Goal: Transaction & Acquisition: Obtain resource

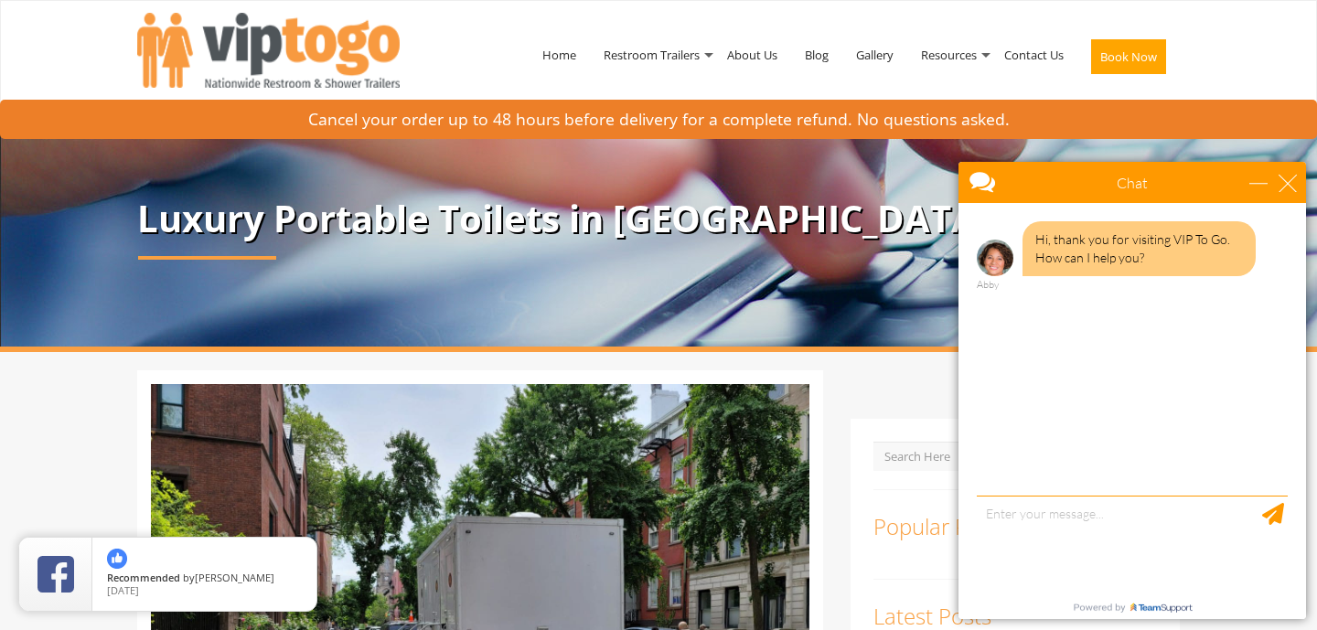
scroll to position [408, 0]
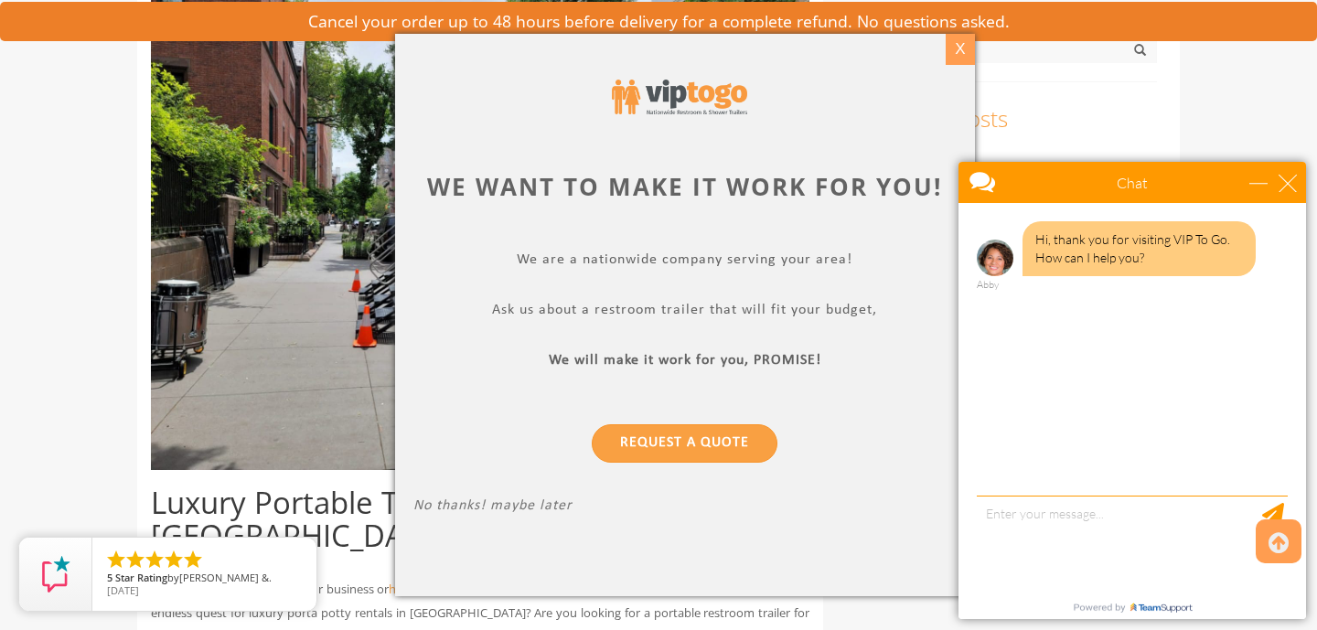
click at [965, 44] on div "X" at bounding box center [959, 49] width 28 height 31
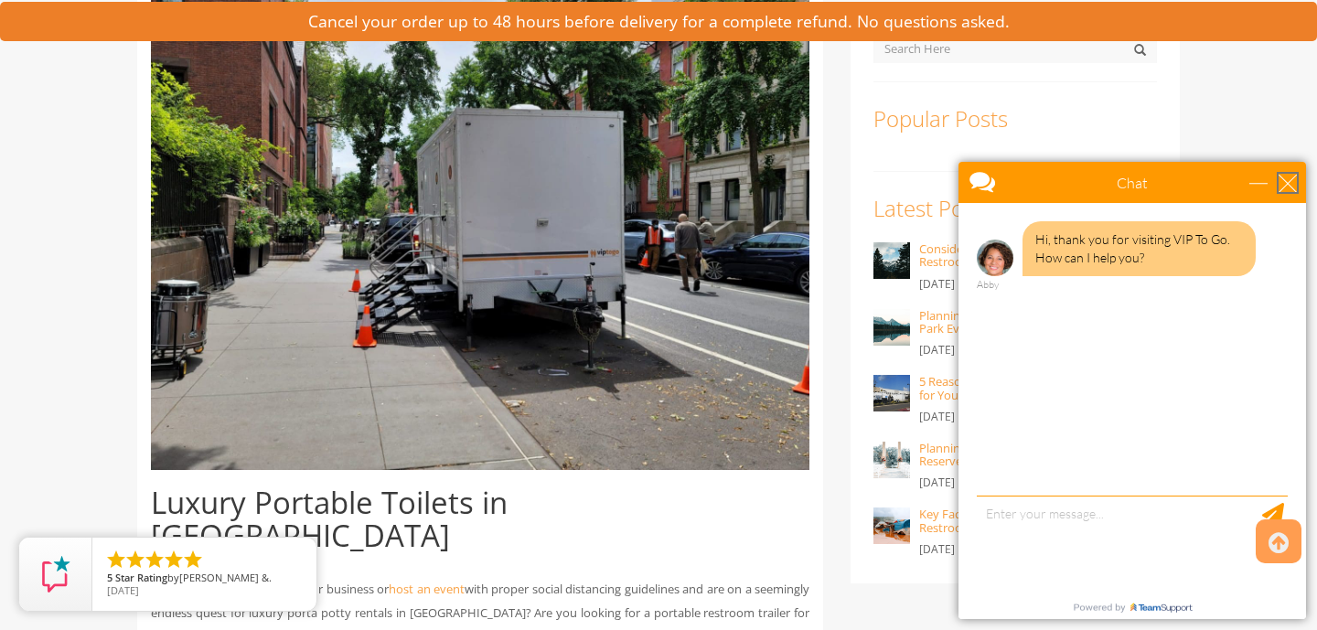
click at [1196, 190] on div "close" at bounding box center [1287, 183] width 18 height 18
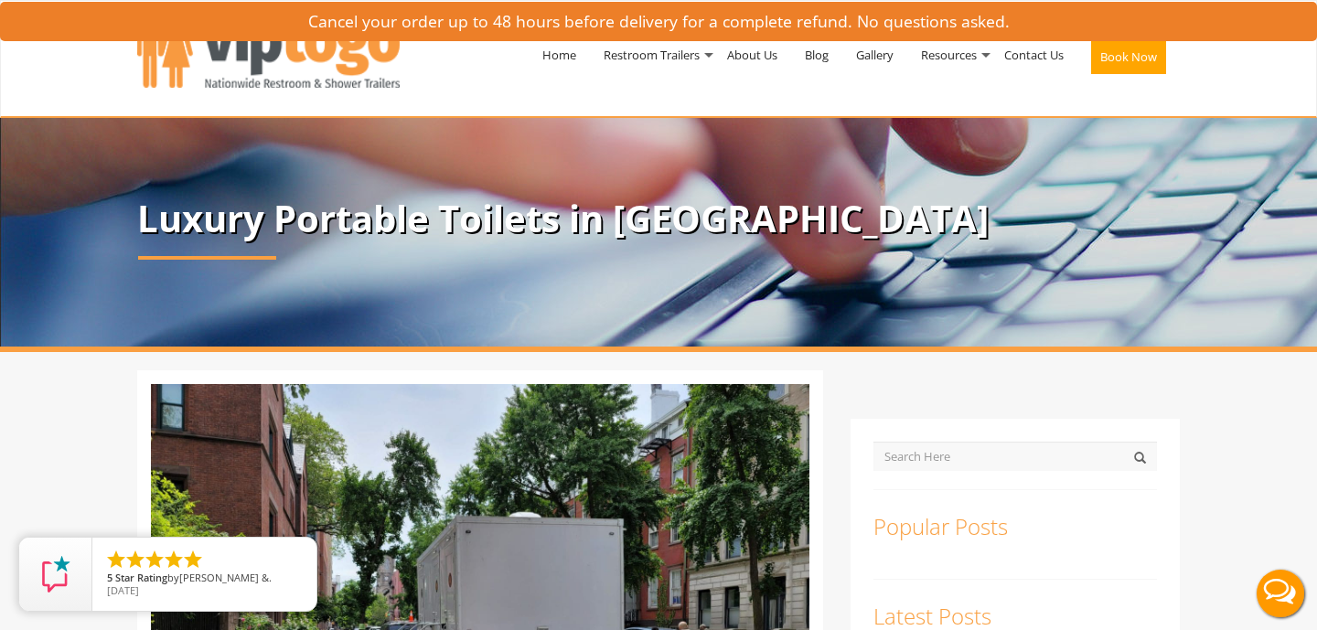
scroll to position [0, 0]
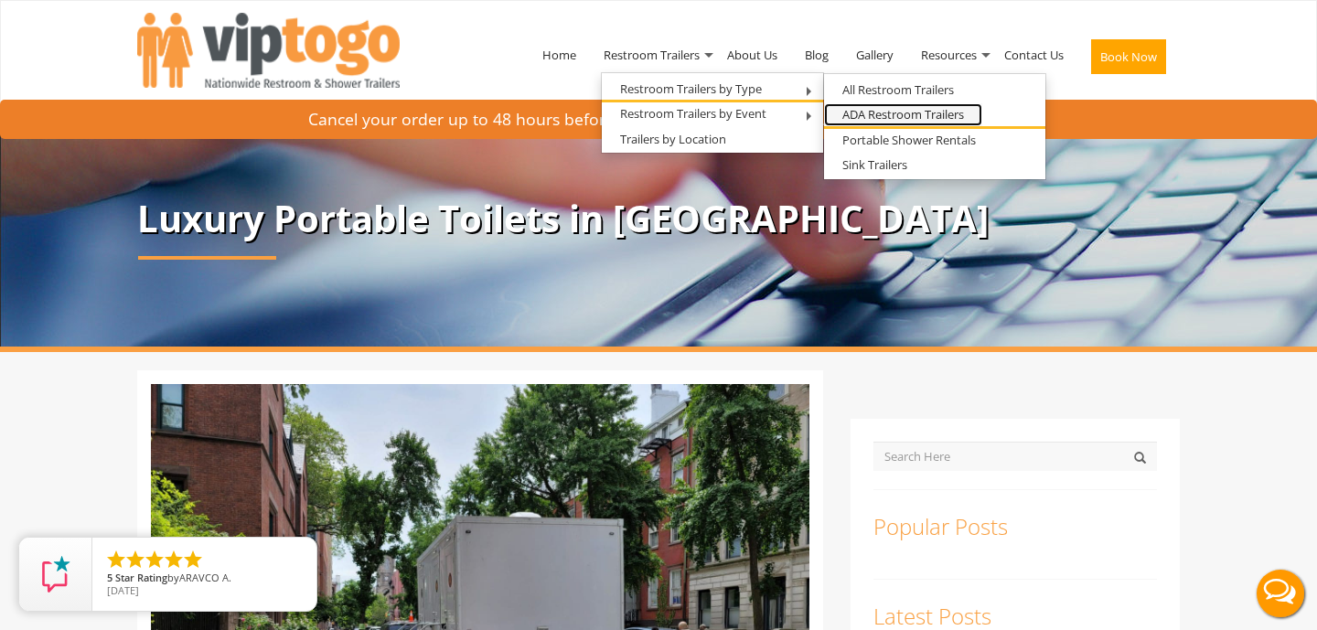
click at [885, 112] on link "ADA Restroom Trailers" at bounding box center [903, 114] width 158 height 23
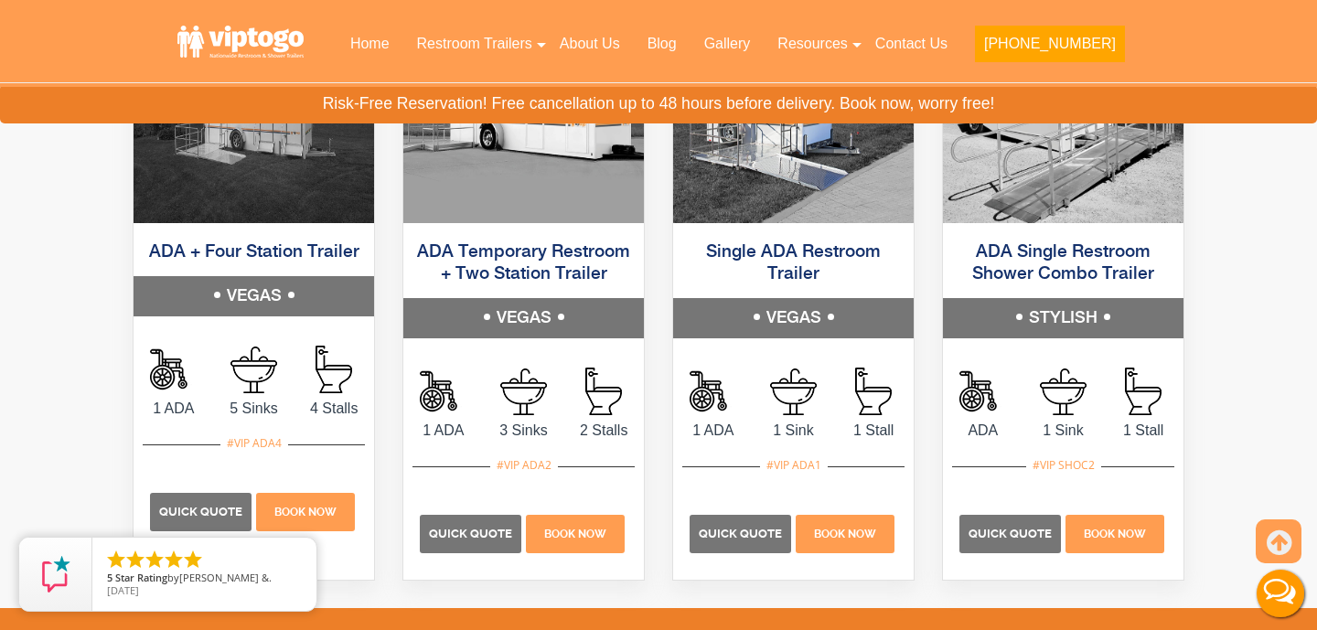
scroll to position [986, 0]
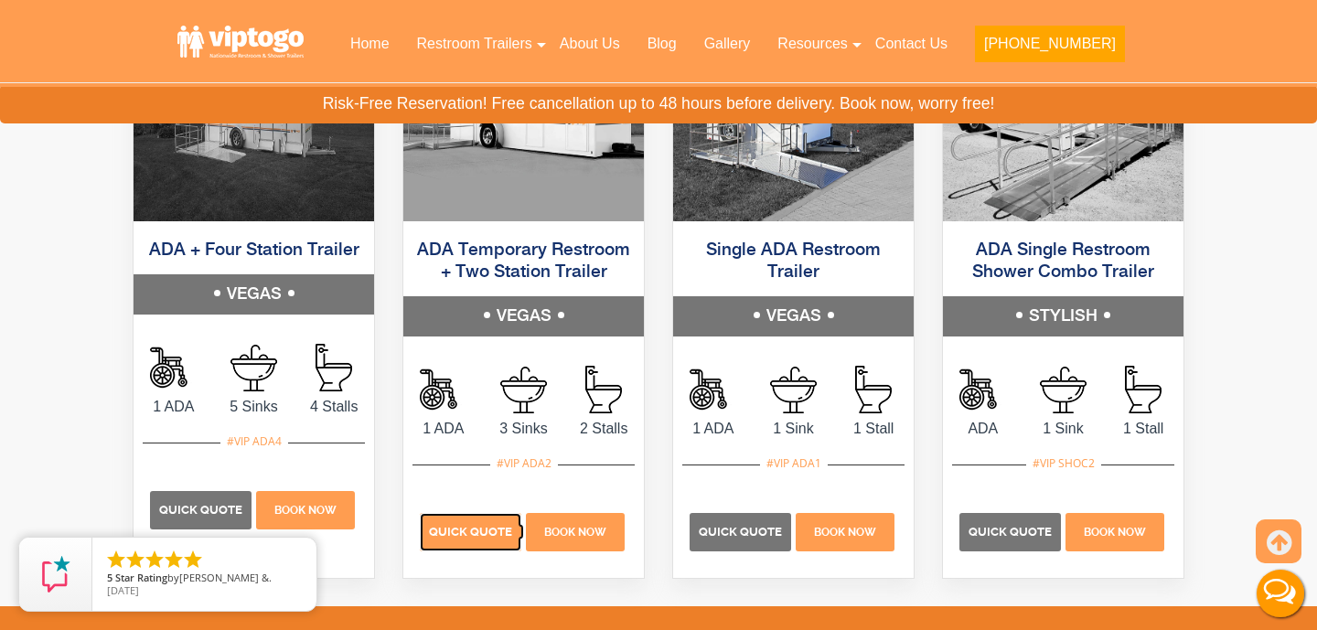
click at [455, 531] on span "Quick Quote" at bounding box center [470, 532] width 83 height 14
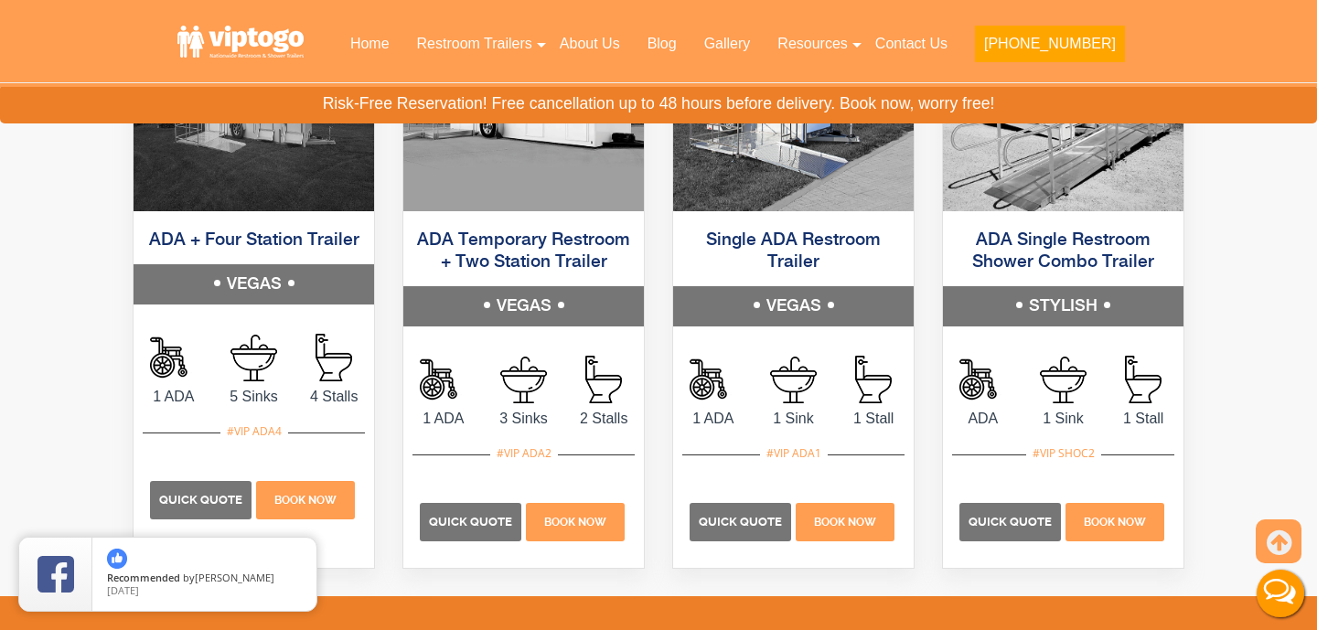
scroll to position [1000, 0]
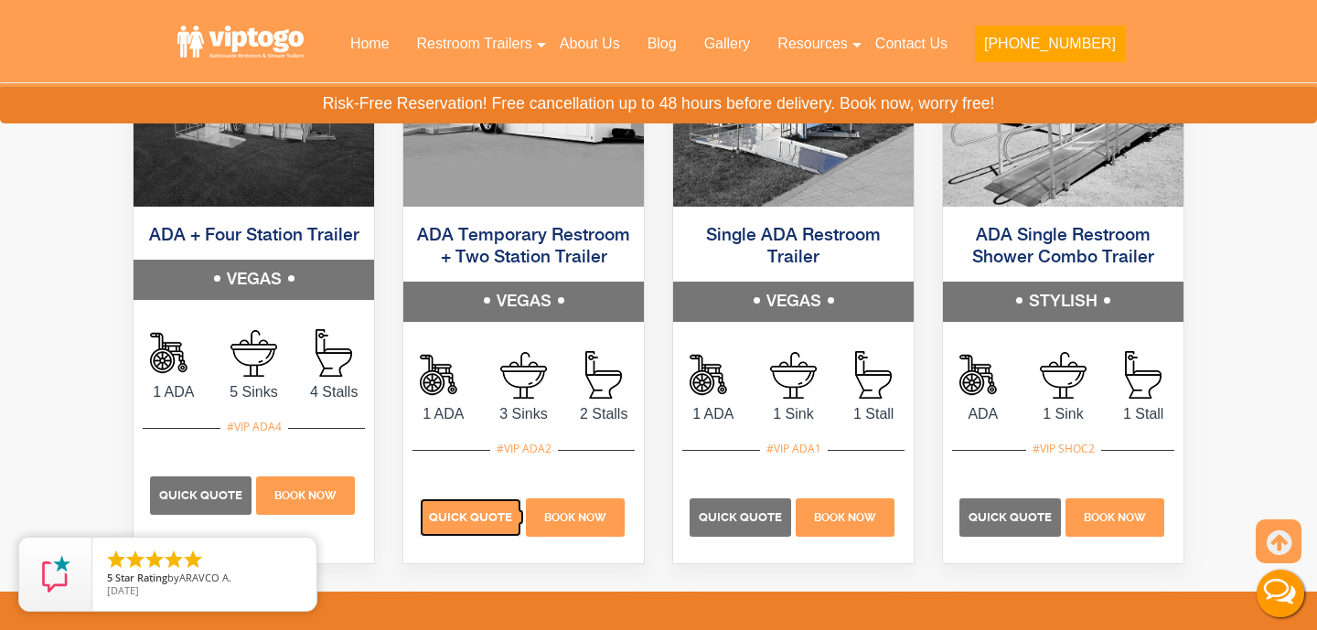
click at [483, 516] on span "Quick Quote" at bounding box center [470, 517] width 83 height 14
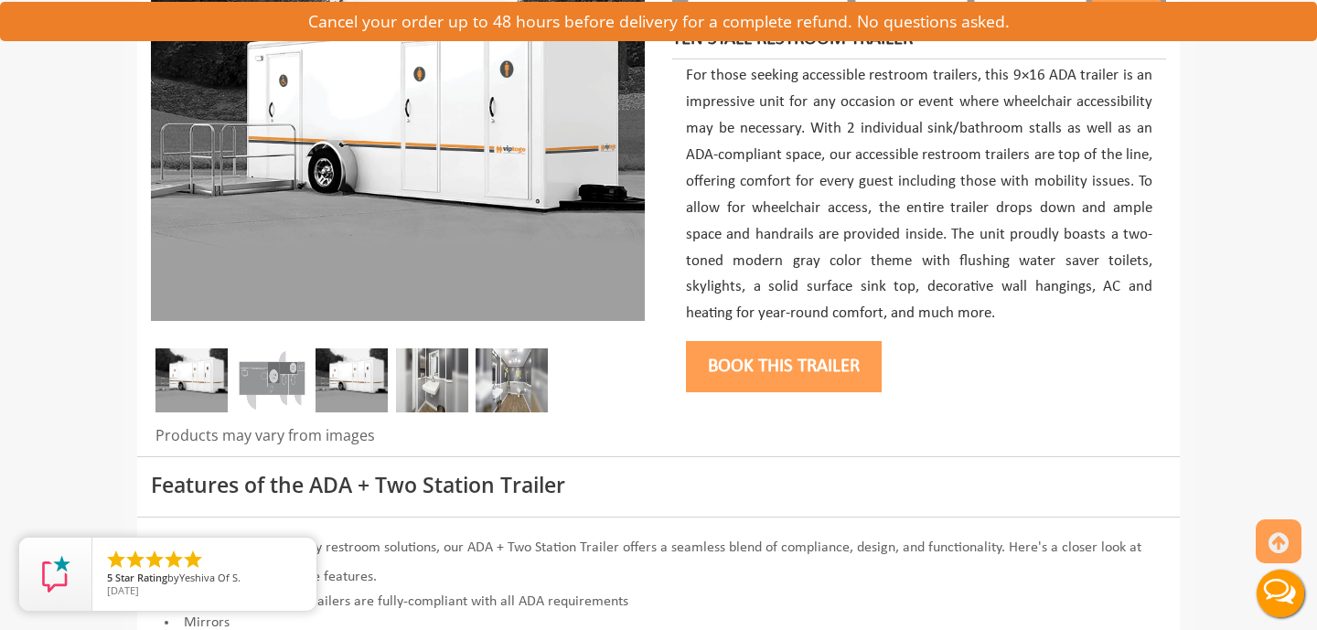
scroll to position [304, 0]
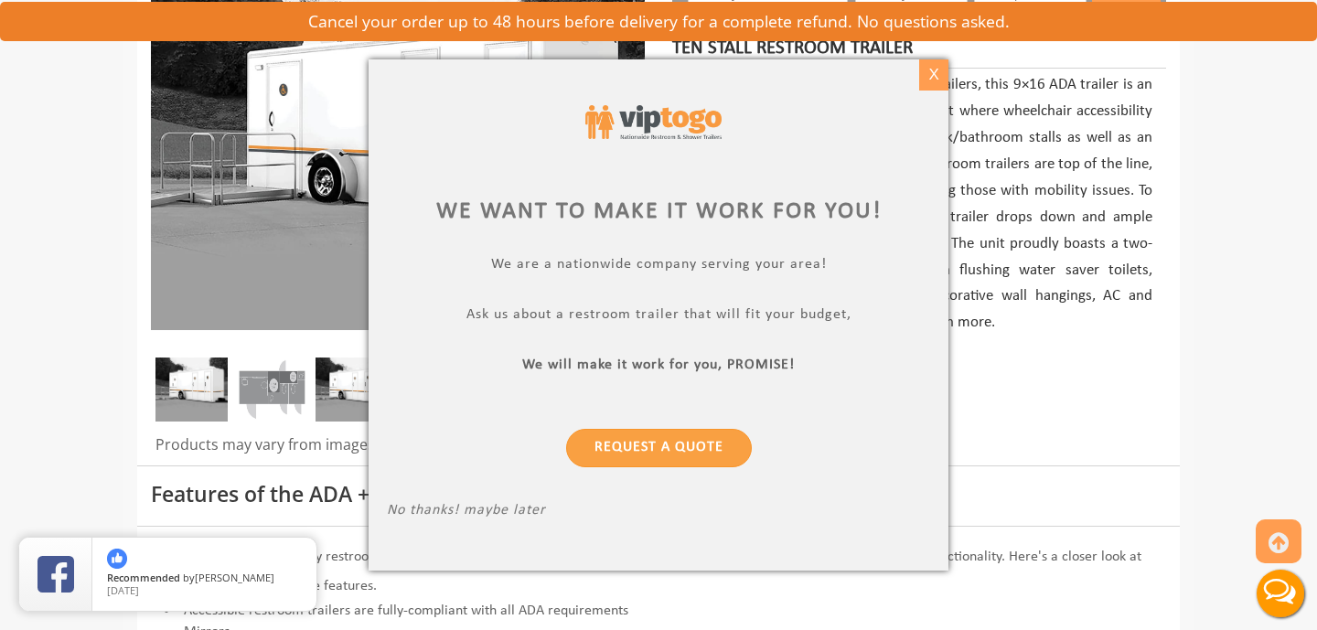
click at [931, 71] on div "X" at bounding box center [933, 74] width 28 height 31
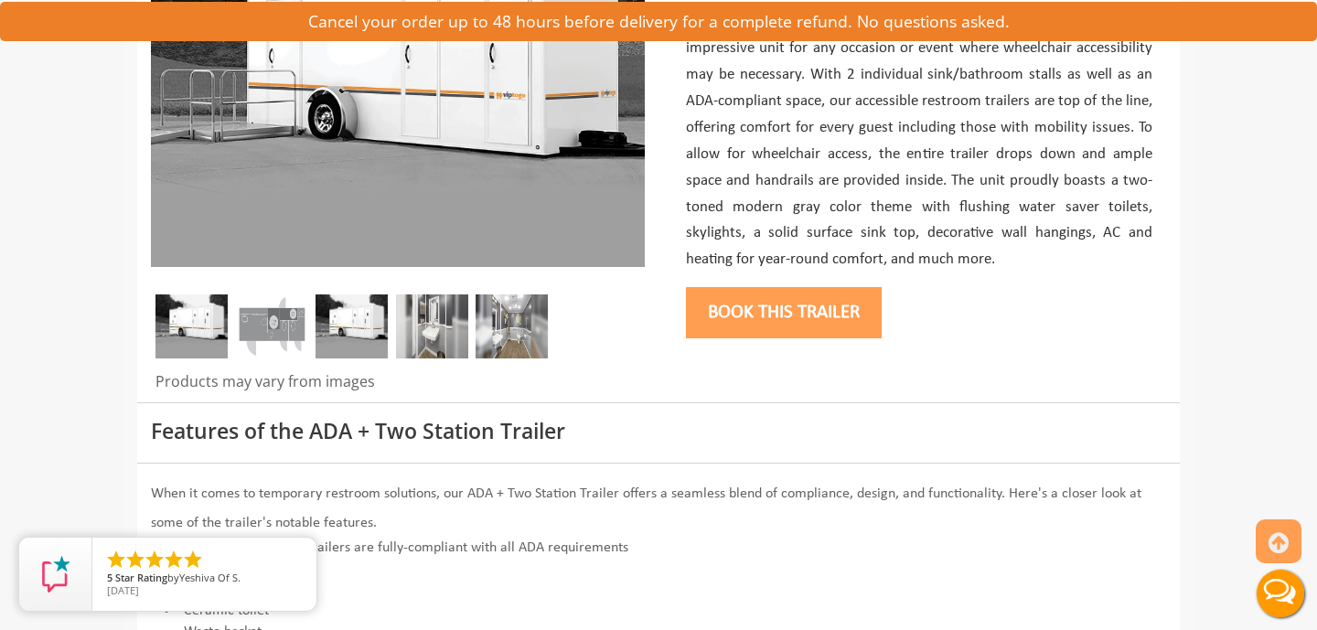
click at [248, 320] on img at bounding box center [272, 326] width 72 height 64
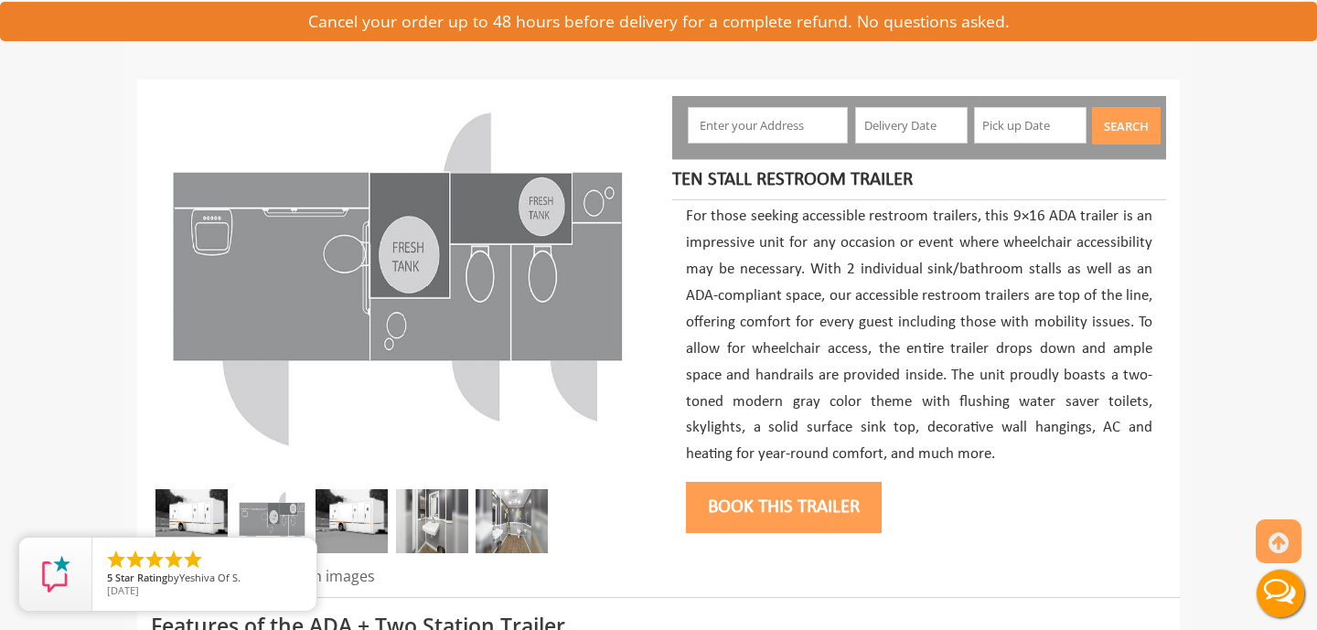
scroll to position [171, 0]
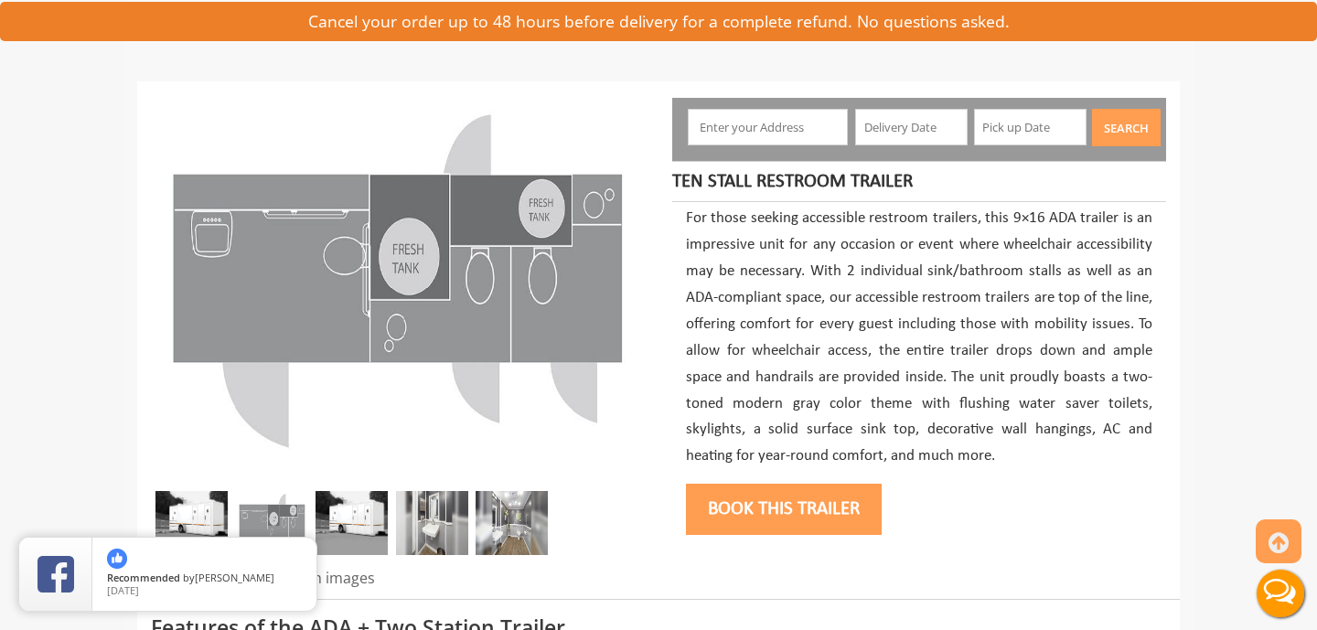
click at [448, 511] on img at bounding box center [432, 523] width 72 height 64
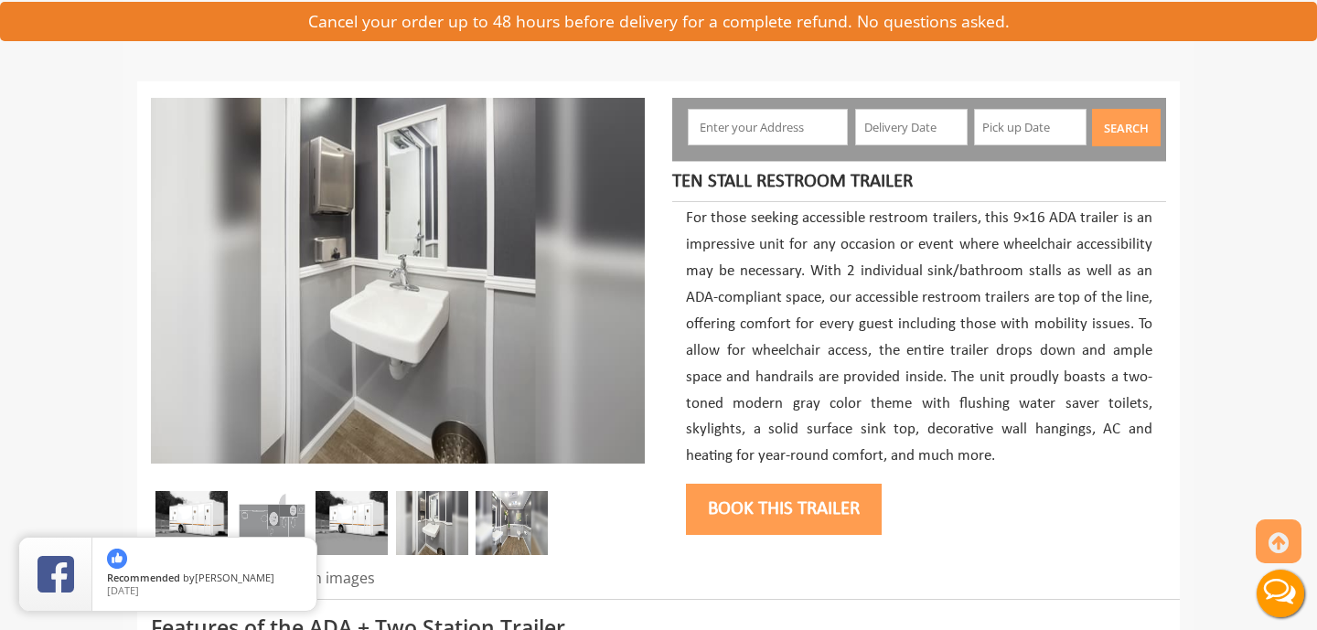
click at [501, 517] on img at bounding box center [511, 523] width 72 height 64
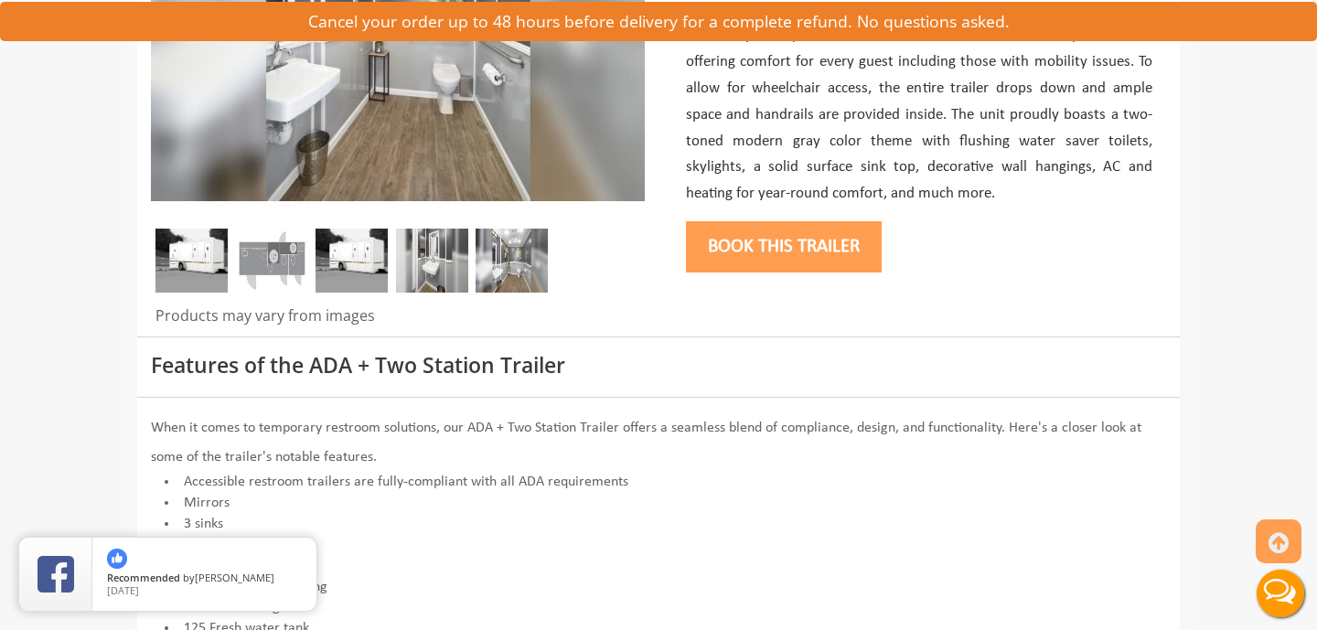
scroll to position [0, 0]
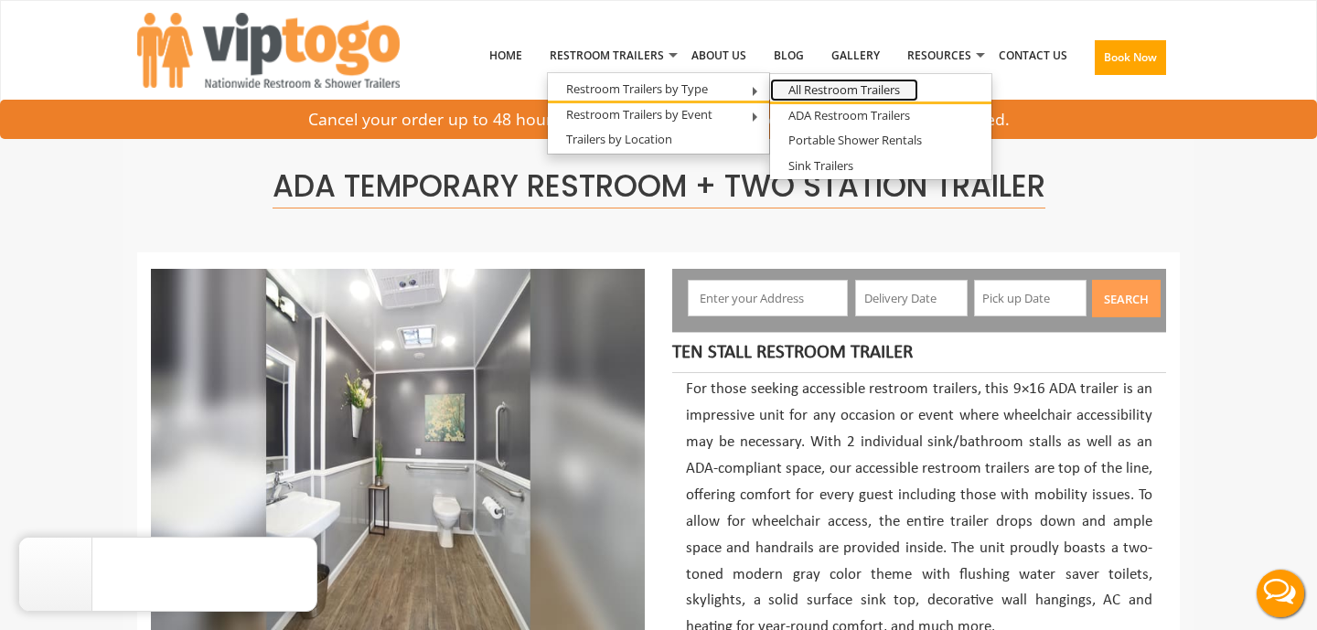
click at [841, 90] on link "All Restroom Trailers" at bounding box center [844, 90] width 148 height 23
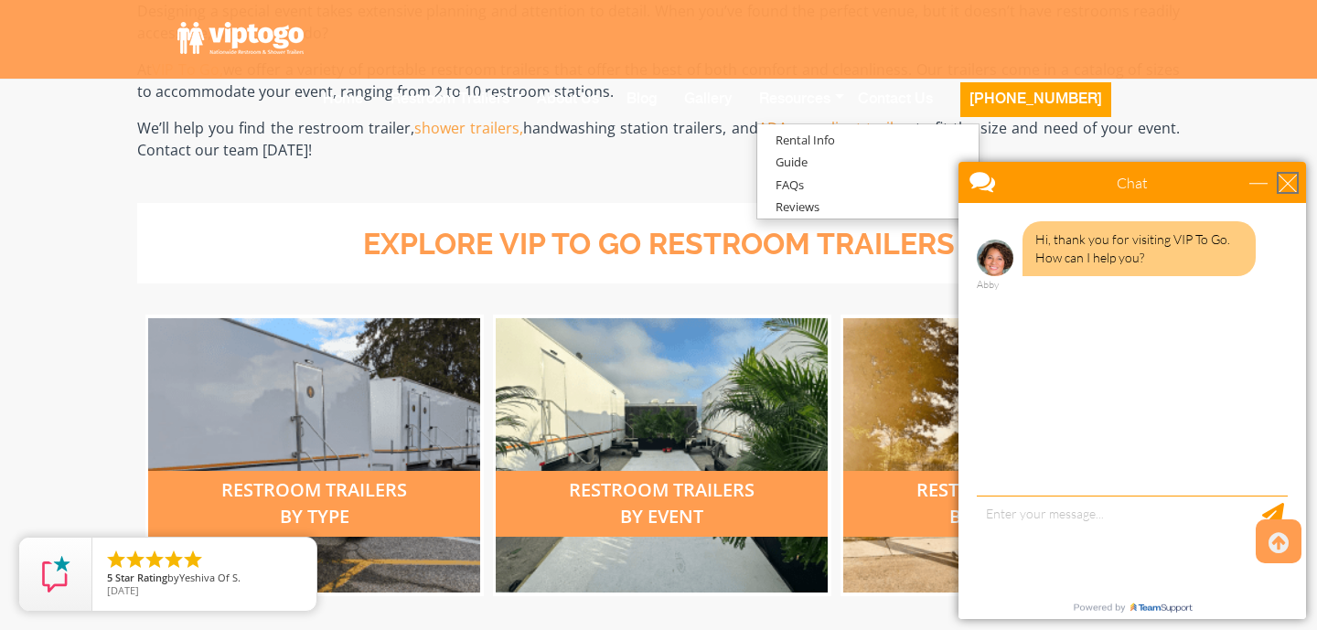
click at [1283, 174] on div "close" at bounding box center [1287, 183] width 18 height 18
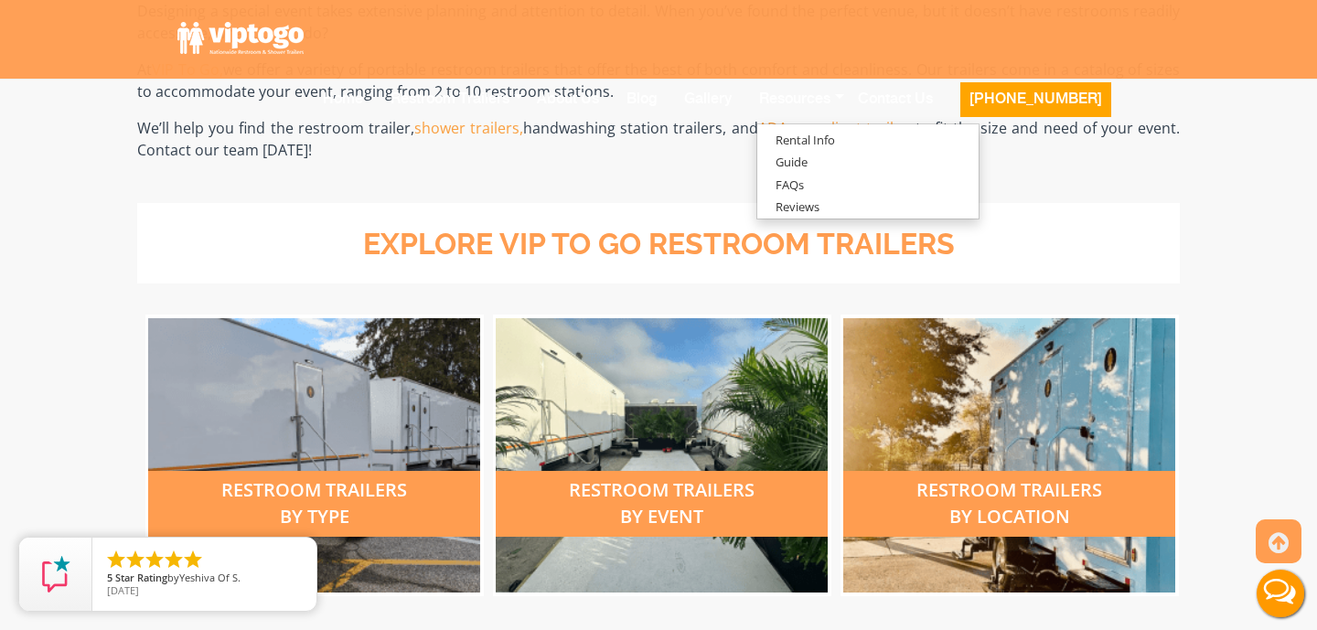
click at [972, 203] on ul "explore vip to go restroom trailers" at bounding box center [658, 243] width 1042 height 80
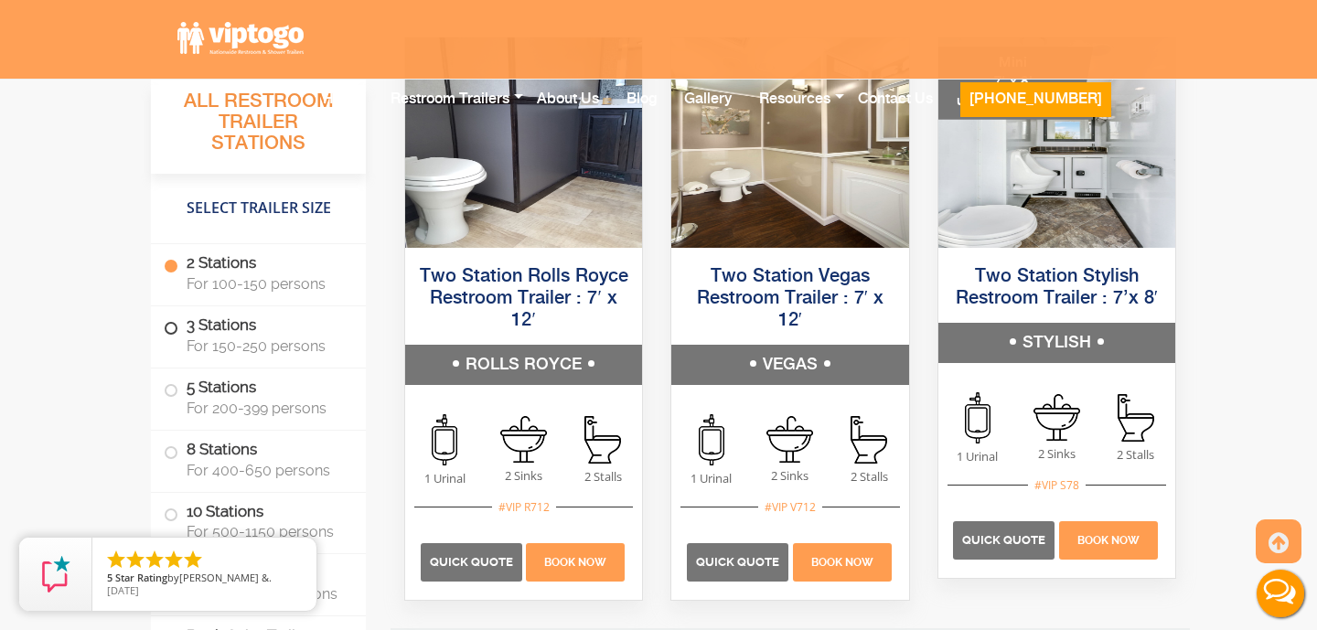
scroll to position [1435, 0]
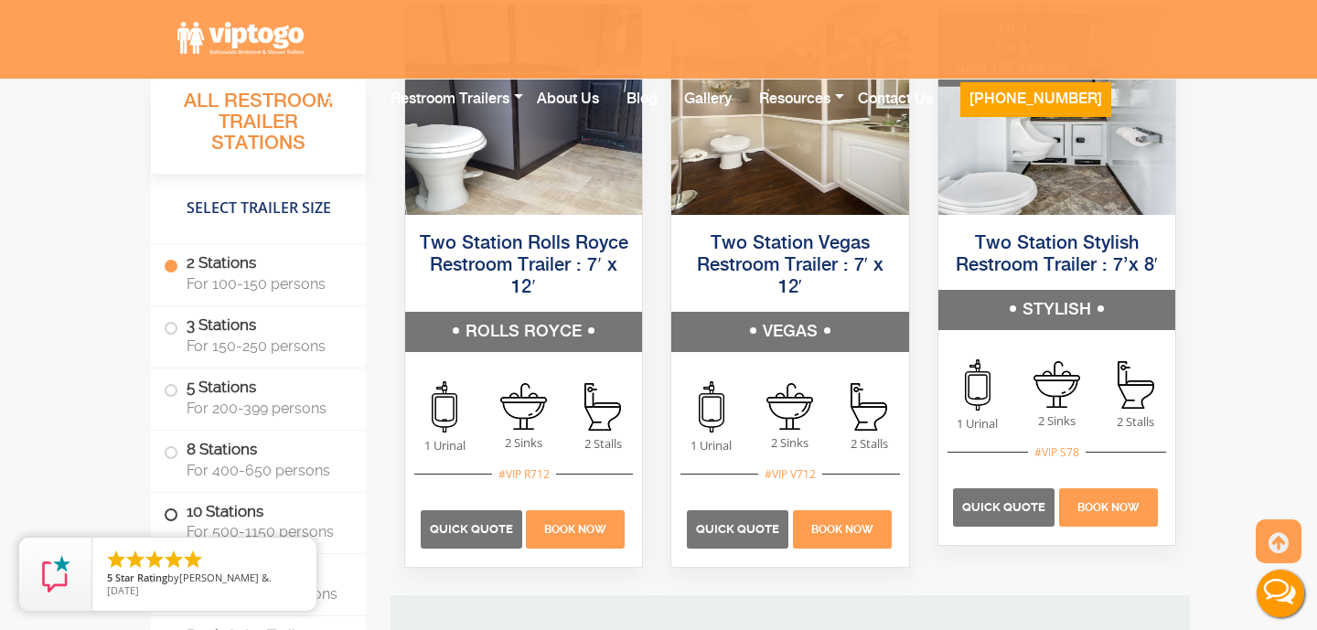
click at [170, 511] on span at bounding box center [170, 513] width 7 height 7
click at [173, 454] on span at bounding box center [170, 452] width 7 height 7
click at [226, 458] on label "8 Stations For 400-650 persons" at bounding box center [258, 459] width 189 height 57
click at [205, 454] on label "8 Stations For 400-650 persons" at bounding box center [258, 459] width 189 height 57
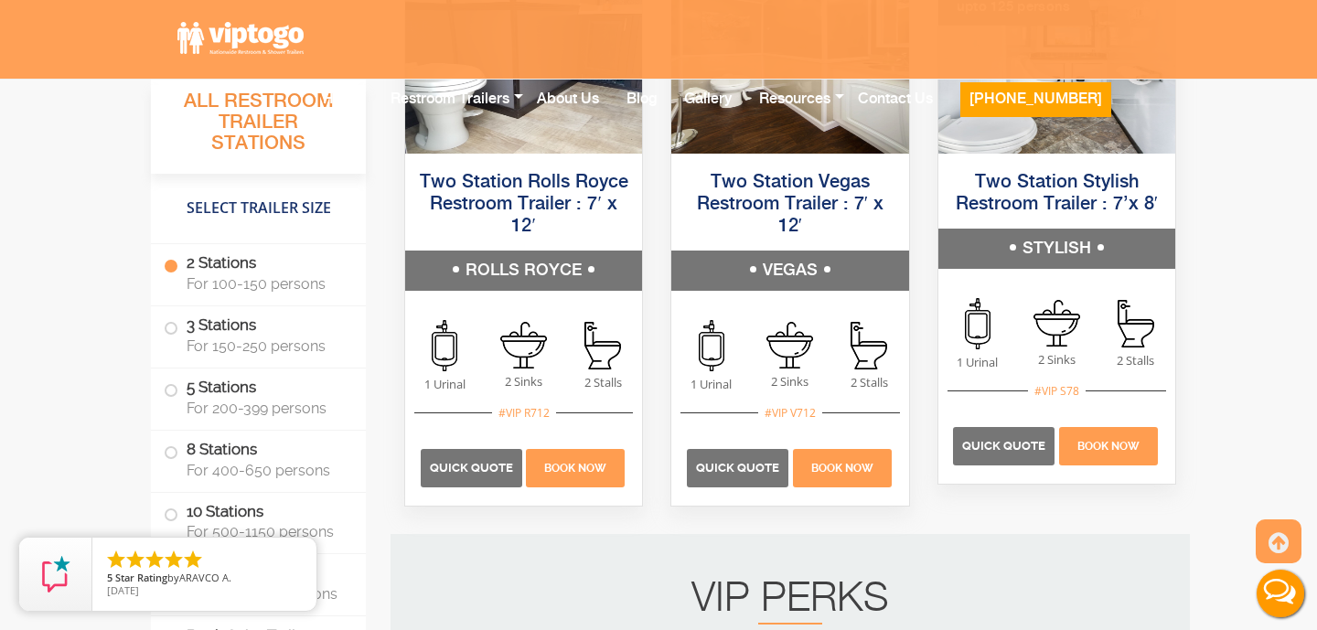
scroll to position [1498, 0]
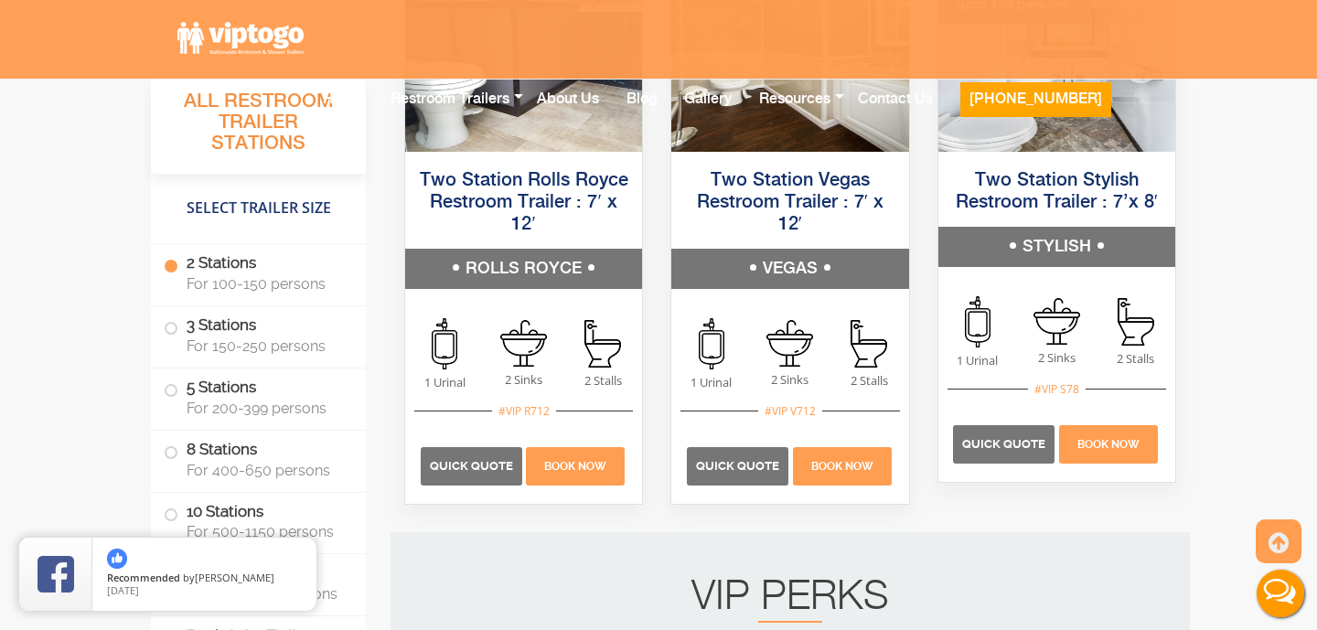
click at [349, 552] on li "10 Stations For 500-1150 persons" at bounding box center [258, 523] width 215 height 62
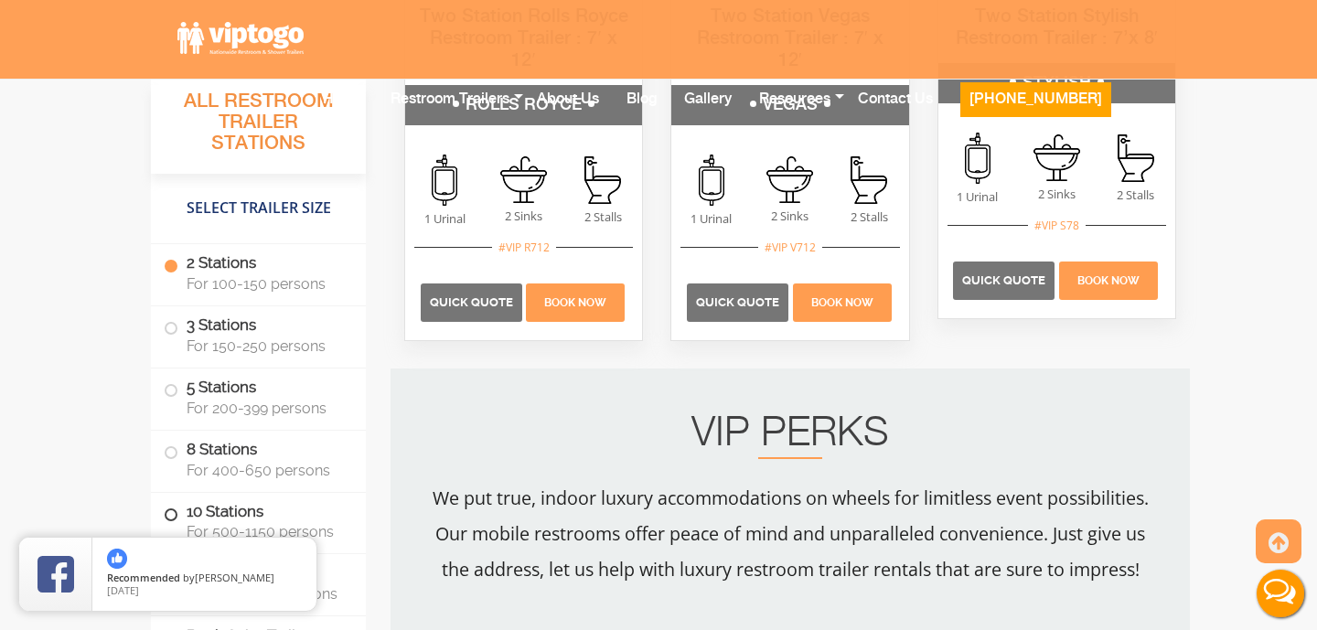
scroll to position [1660, 0]
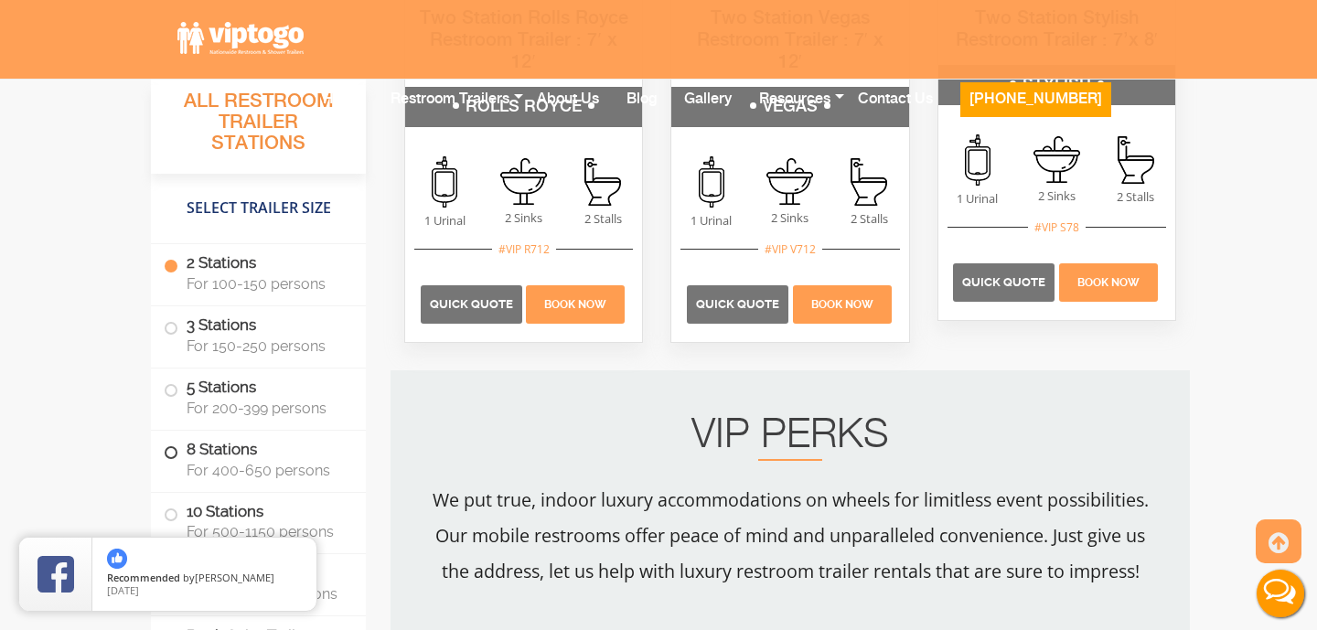
click at [200, 452] on label "8 Stations For 400-650 persons" at bounding box center [258, 459] width 189 height 57
click at [158, 455] on li "8 Stations For 400-650 persons" at bounding box center [258, 462] width 215 height 62
click at [168, 452] on span at bounding box center [170, 452] width 7 height 7
click at [170, 451] on span at bounding box center [170, 452] width 7 height 7
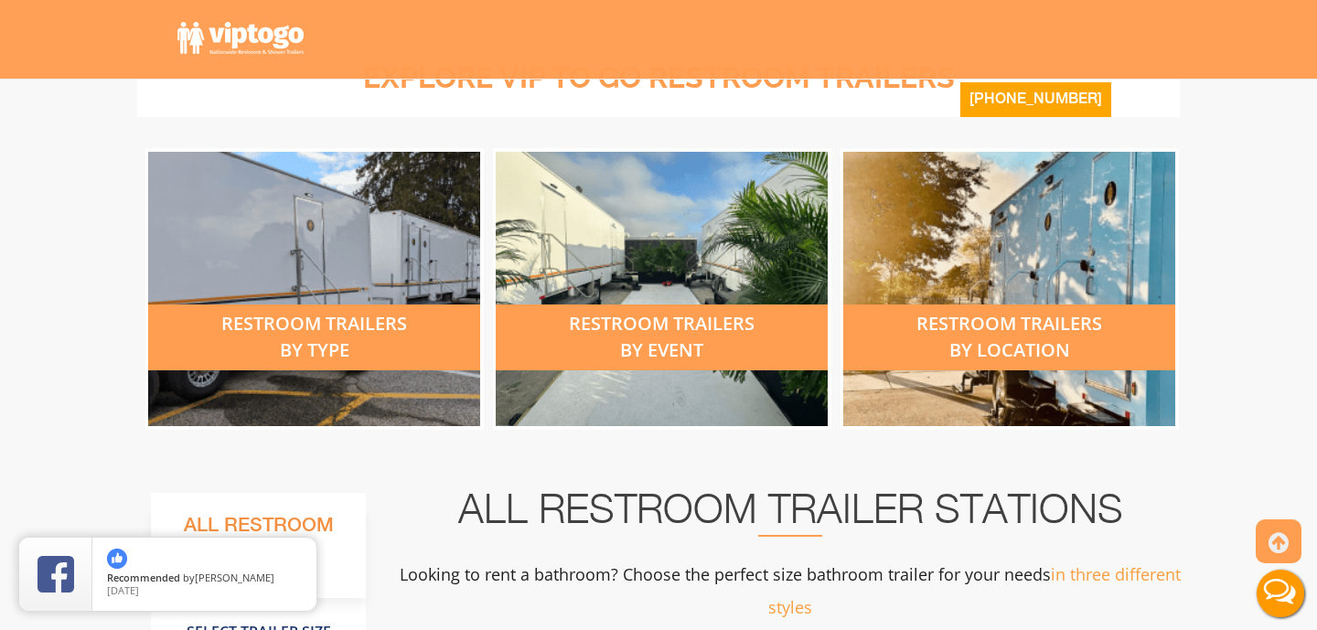
scroll to position [763, 0]
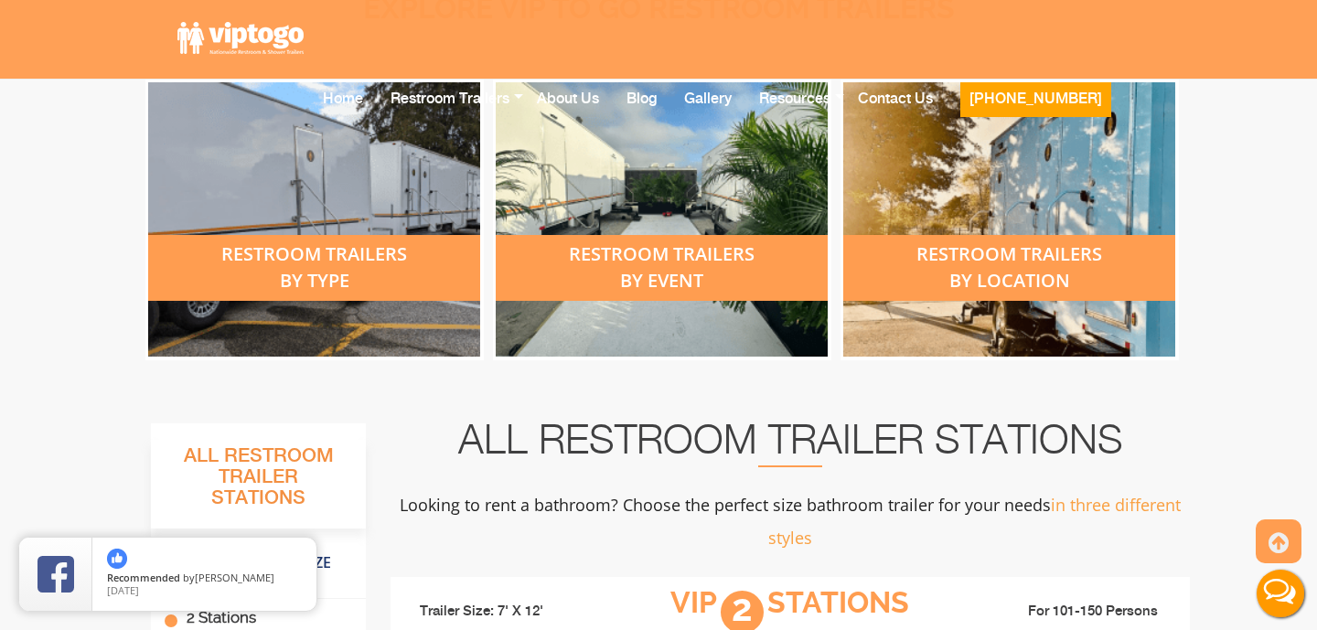
click at [311, 242] on div "restroom trailers by type" at bounding box center [314, 268] width 332 height 66
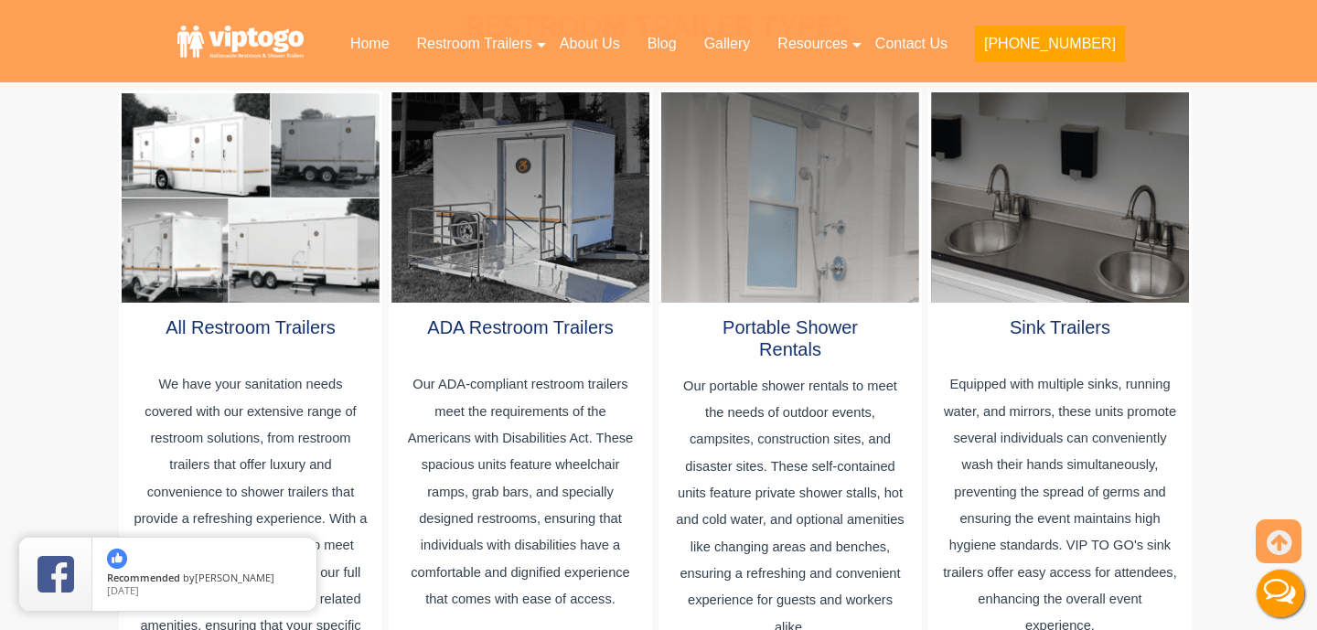
scroll to position [1007, 0]
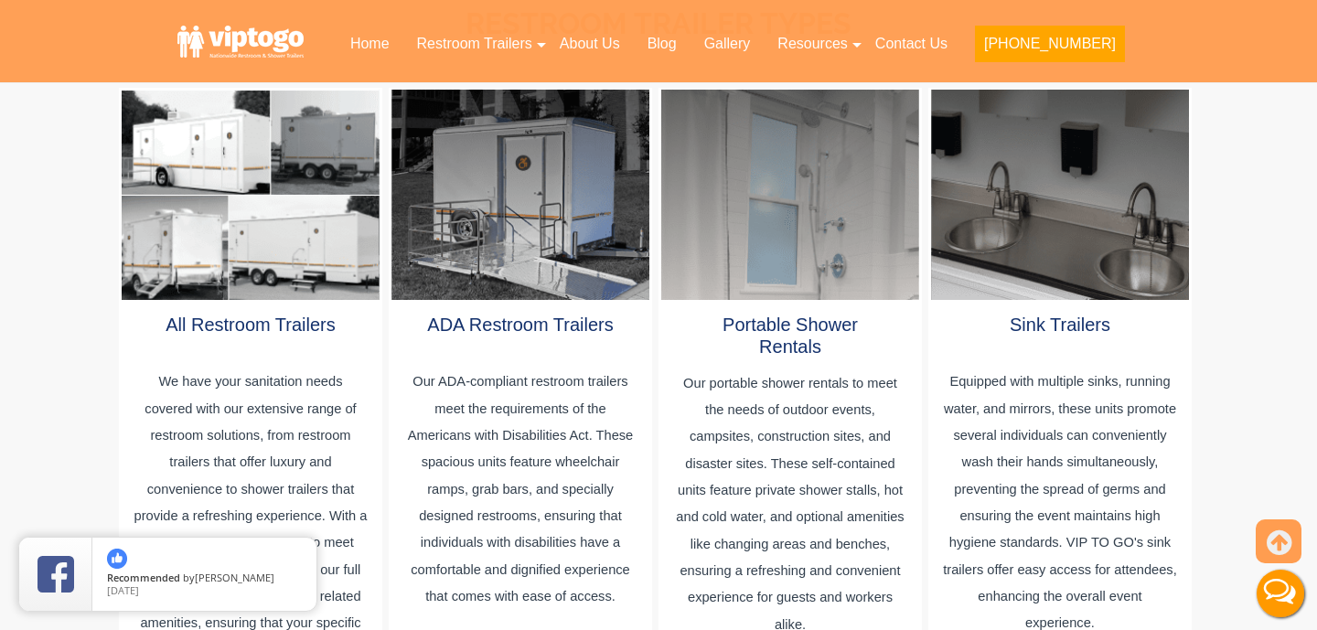
click at [363, 219] on div at bounding box center [251, 195] width 258 height 210
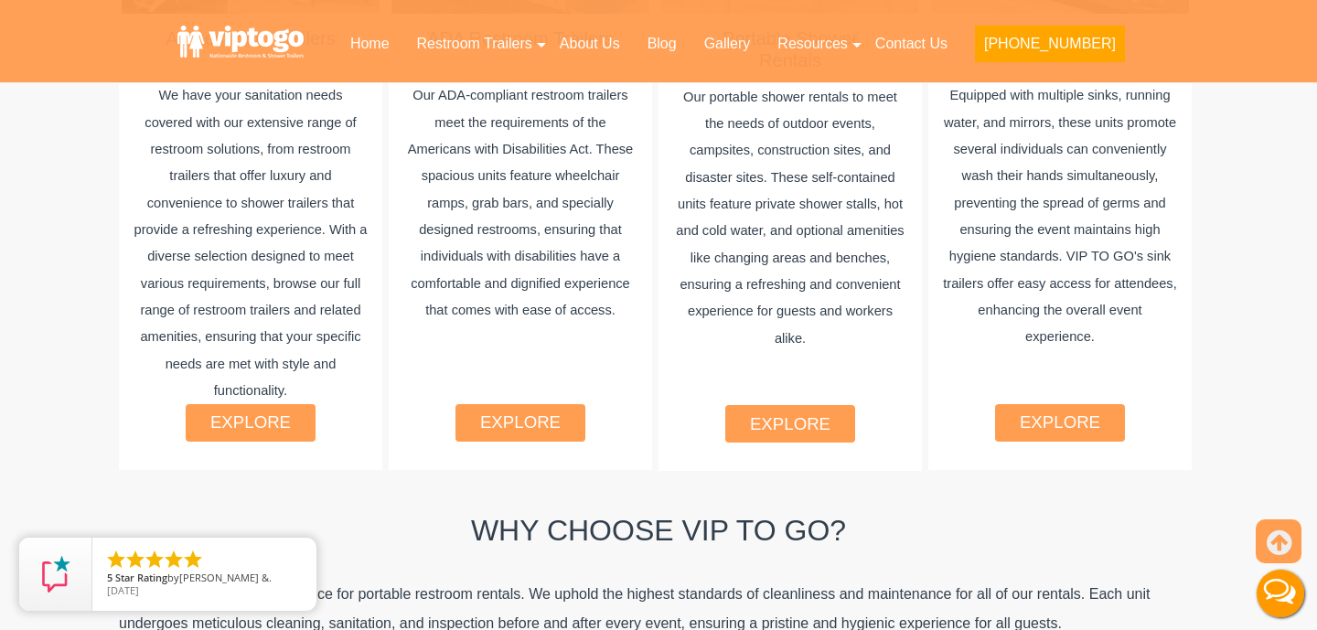
scroll to position [1632, 0]
